Goal: Information Seeking & Learning: Understand process/instructions

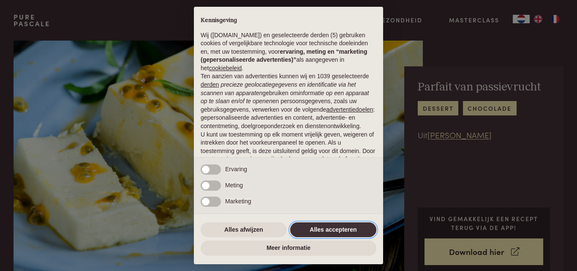
click at [351, 226] on button "Alles accepteren" at bounding box center [333, 229] width 86 height 15
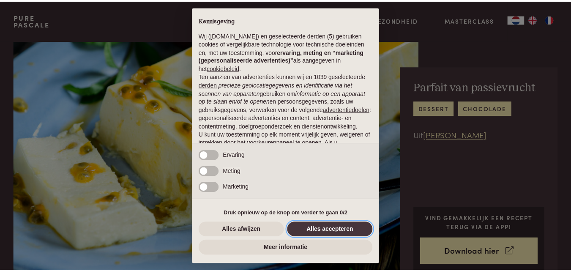
scroll to position [69, 0]
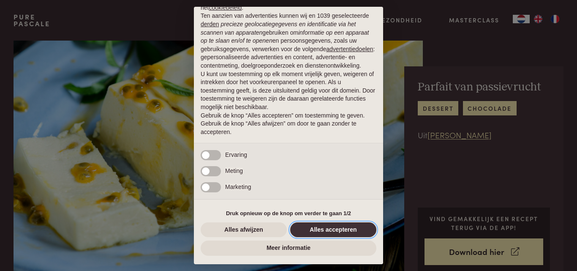
click at [345, 232] on button "Alles accepteren" at bounding box center [333, 229] width 86 height 15
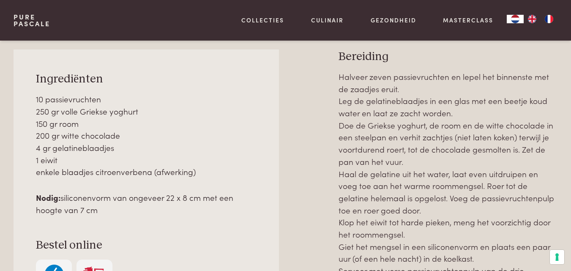
scroll to position [333, 0]
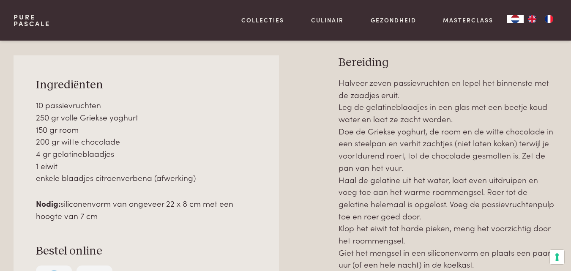
drag, startPoint x: 340, startPoint y: 83, endPoint x: 452, endPoint y: 116, distance: 117.2
click at [452, 116] on p "Halveer zeven passievruchten en lepel het binnenste met de zaadjes eruit. Leg d…" at bounding box center [448, 192] width 219 height 230
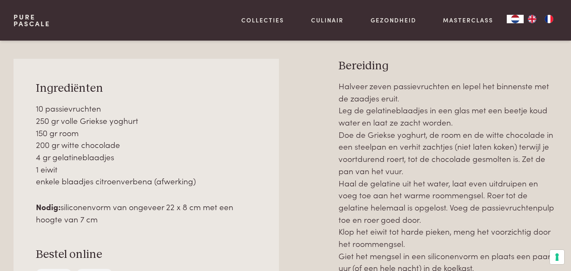
scroll to position [329, 0]
click at [373, 102] on p "Halveer zeven passievruchten en lepel het binnenste met de zaadjes eruit. Leg d…" at bounding box center [448, 195] width 219 height 230
drag, startPoint x: 340, startPoint y: 88, endPoint x: 480, endPoint y: 119, distance: 143.6
click at [480, 119] on p "Halveer zeven passievruchten en lepel het binnenste met de zaadjes eruit. Leg d…" at bounding box center [448, 195] width 219 height 230
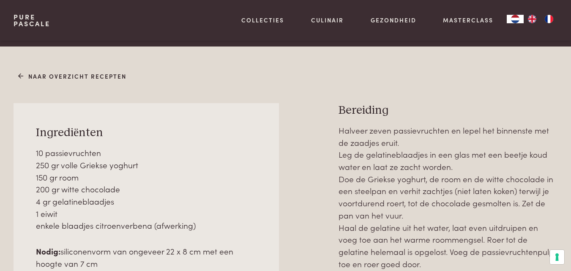
scroll to position [283, 0]
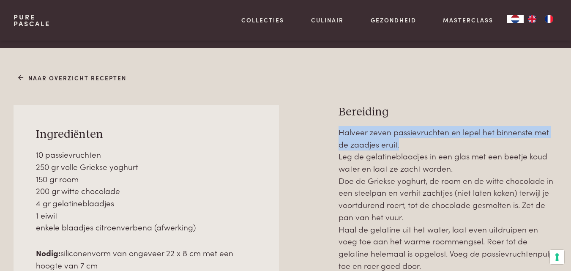
drag, startPoint x: 339, startPoint y: 134, endPoint x: 394, endPoint y: 147, distance: 56.8
click at [394, 147] on p "Halveer zeven passievruchten en lepel het binnenste met de zaadjes eruit. Leg d…" at bounding box center [448, 241] width 219 height 230
copy p "Halveer zeven passievruchten en lepel het binnenste met de zaadjes eruit."
drag, startPoint x: 340, startPoint y: 160, endPoint x: 526, endPoint y: 171, distance: 186.7
click at [526, 171] on p "Halveer zeven passievruchten en lepel het binnenste met de zaadjes eruit. Leg d…" at bounding box center [448, 241] width 219 height 230
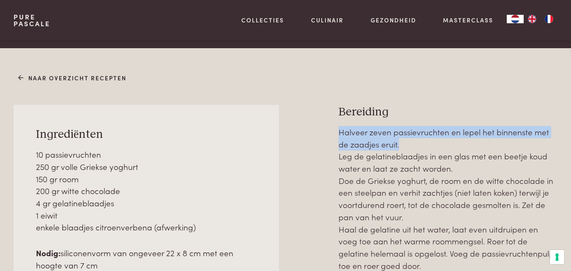
copy p "Leg de gelatineblaadjes in een glas met een beetje koud water en laat ze zacht …"
drag, startPoint x: 339, startPoint y: 182, endPoint x: 566, endPoint y: 212, distance: 228.9
click at [566, 212] on div "Naar overzicht recepten Ingrediënten 10 passievruchten 250 gr volle Griekse yog…" at bounding box center [285, 251] width 571 height 360
copy p "Doe de Griekse yoghurt, de room en de witte chocolade in een steelpan en verhit…"
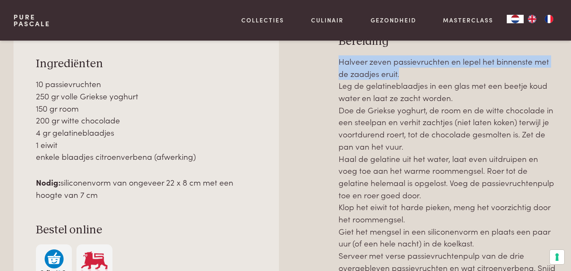
scroll to position [354, 0]
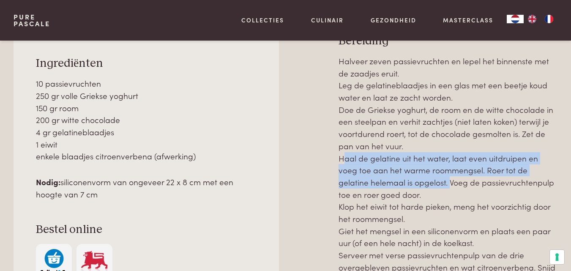
drag, startPoint x: 339, startPoint y: 160, endPoint x: 416, endPoint y: 184, distance: 81.1
click at [416, 184] on p "Halveer zeven passievruchten en lepel het binnenste met de zaadjes eruit. Leg d…" at bounding box center [448, 170] width 219 height 230
copy p "Haal de gelatine uit het water, laat even uitdruipen en voeg toe aan het warme …"
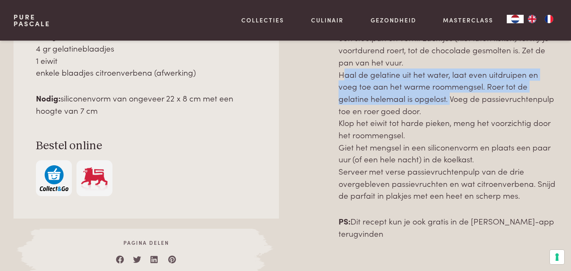
scroll to position [413, 0]
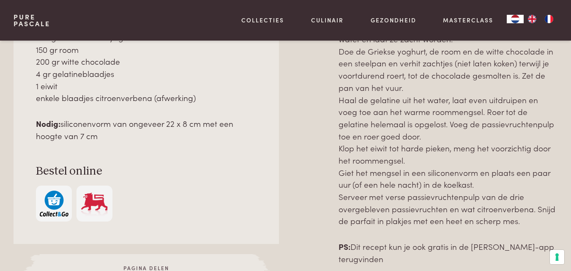
click at [405, 139] on p "Halveer zeven passievruchten en lepel het binnenste met de zaadjes eruit. Leg d…" at bounding box center [448, 112] width 219 height 230
drag, startPoint x: 421, startPoint y: 124, endPoint x: 555, endPoint y: 158, distance: 138.6
click at [555, 158] on p "Halveer zeven passievruchten en lepel het binnenste met de zaadjes eruit. Leg d…" at bounding box center [448, 112] width 219 height 230
click at [448, 126] on p "Halveer zeven passievruchten en lepel het binnenste met de zaadjes eruit. Leg d…" at bounding box center [448, 112] width 219 height 230
drag, startPoint x: 419, startPoint y: 126, endPoint x: 527, endPoint y: 159, distance: 112.1
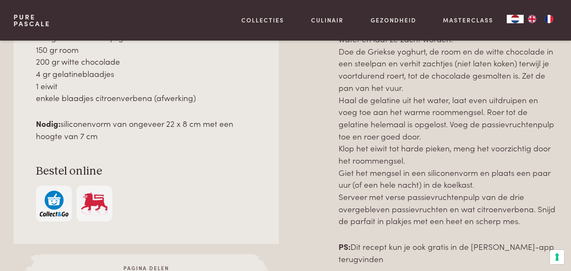
click at [527, 159] on p "Halveer zeven passievruchten en lepel het binnenste met de zaadjes eruit. Leg d…" at bounding box center [448, 112] width 219 height 230
copy p "Voeg de passievruchtenpulp toe en roer goed door. Klop het eiwit tot harde piek…"
click at [387, 175] on p "Halveer zeven passievruchten en lepel het binnenste met de zaadjes eruit. Leg d…" at bounding box center [448, 112] width 219 height 230
drag, startPoint x: 338, startPoint y: 173, endPoint x: 487, endPoint y: 190, distance: 150.2
click at [487, 190] on div "Ingrediënten 10 passievruchten 250 gr volle Griekse yoghurt 150 gr room 200 gr …" at bounding box center [286, 137] width 544 height 325
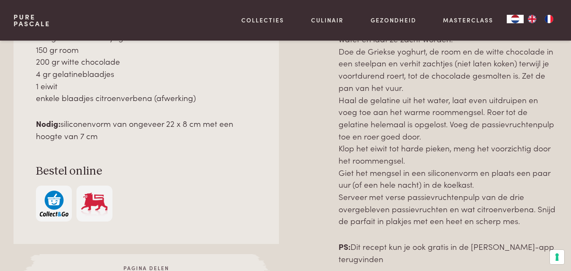
copy p "Giet het mengsel in een siliconenvorm en plaats een paar uur (of een hele nacht…"
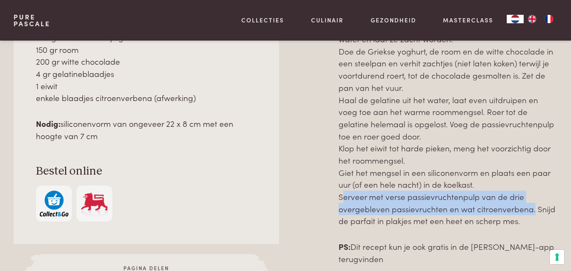
drag, startPoint x: 339, startPoint y: 199, endPoint x: 531, endPoint y: 212, distance: 191.5
click at [531, 212] on p "Halveer zeven passievruchten en lepel het binnenste met de zaadjes eruit. Leg d…" at bounding box center [448, 112] width 219 height 230
copy p "Serveer met verse passievruchtenpulp van de drie overgebleven passievruchten en…"
drag, startPoint x: 536, startPoint y: 212, endPoint x: 538, endPoint y: 222, distance: 9.9
click at [538, 222] on p "Halveer zeven passievruchten en lepel het binnenste met de zaadjes eruit. Leg d…" at bounding box center [448, 112] width 219 height 230
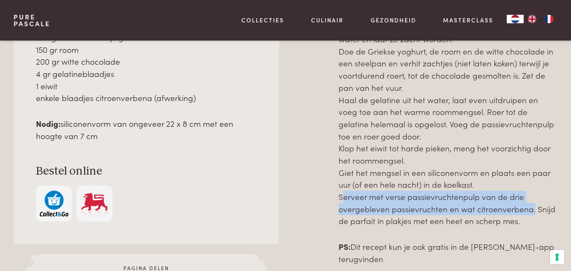
copy p "Snijd de parfait in plakjes met een heet en scherp mes."
